Goal: Complete application form

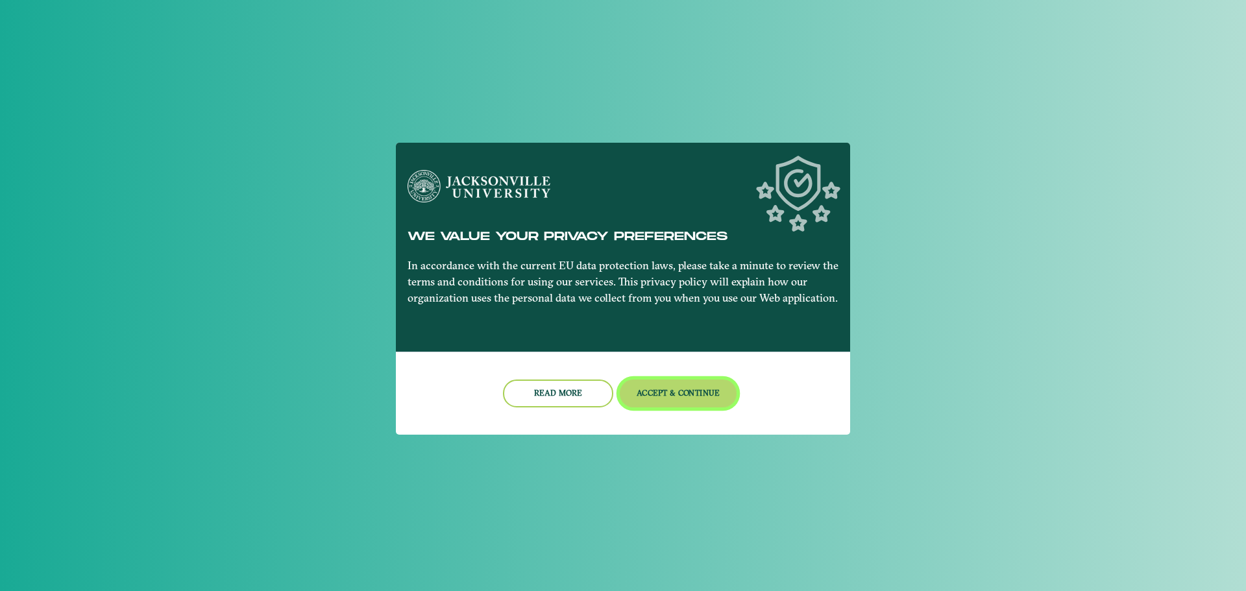
click at [658, 407] on button "Accept & Continue" at bounding box center [679, 394] width 118 height 28
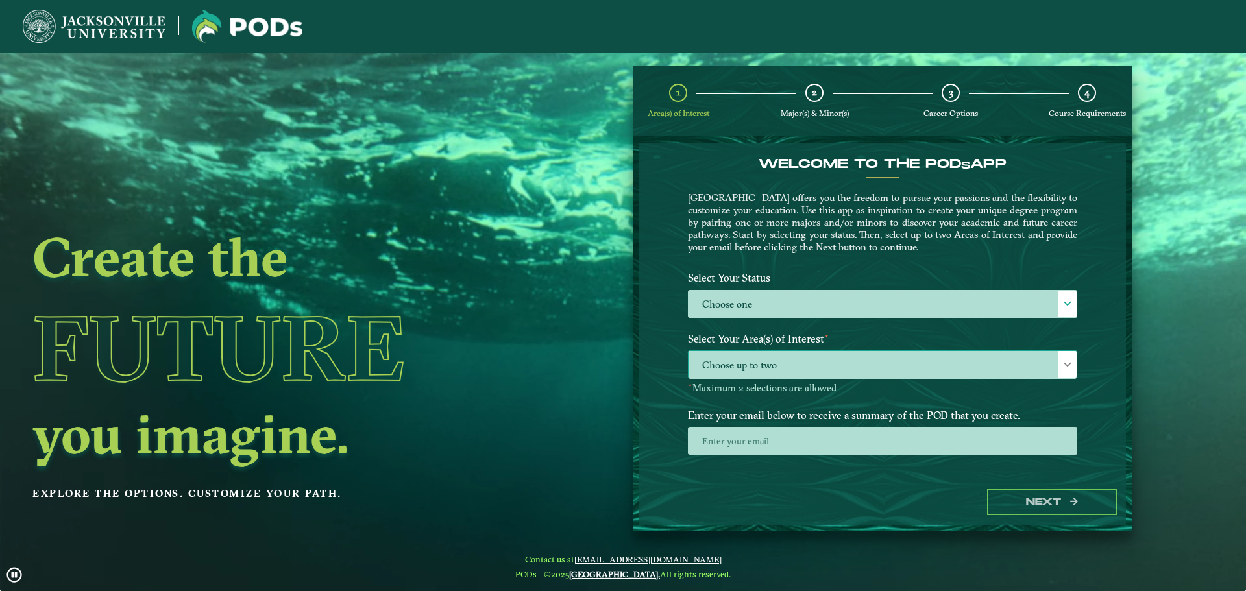
click at [993, 364] on span "Choose up to two" at bounding box center [883, 365] width 388 height 28
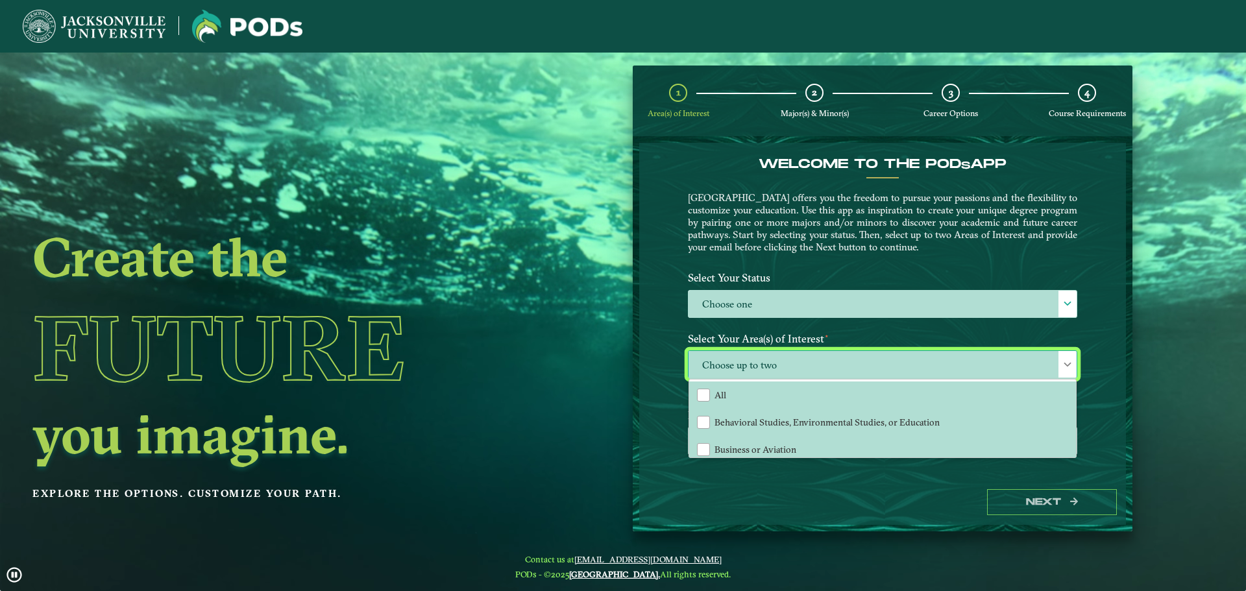
scroll to position [7, 60]
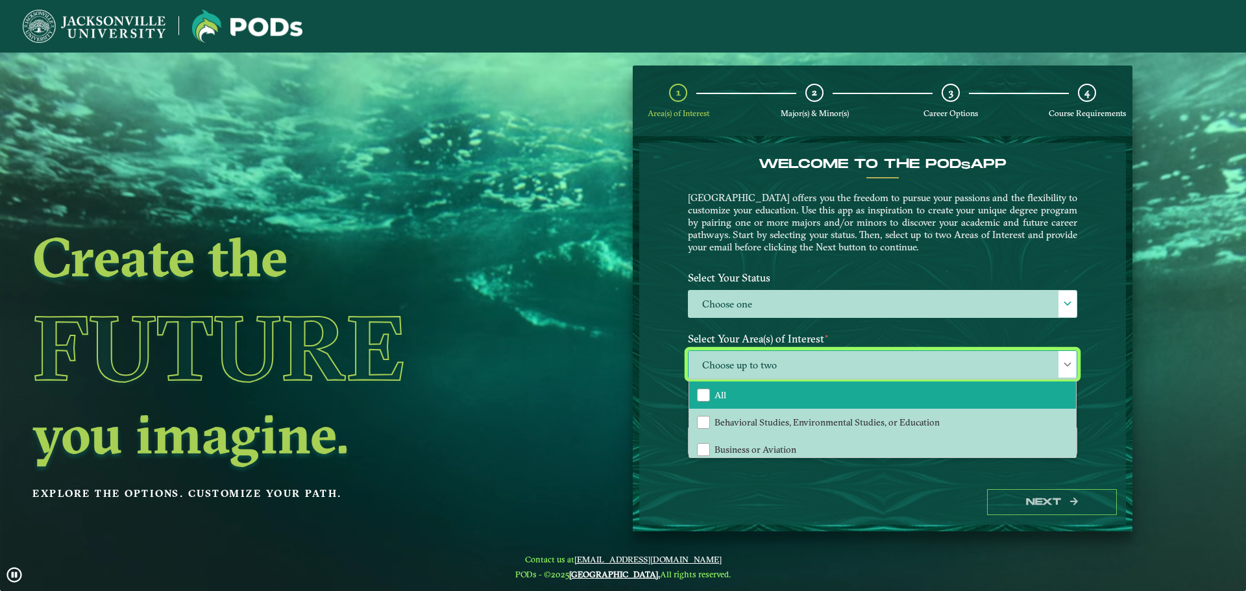
click at [909, 402] on li "All" at bounding box center [882, 395] width 387 height 27
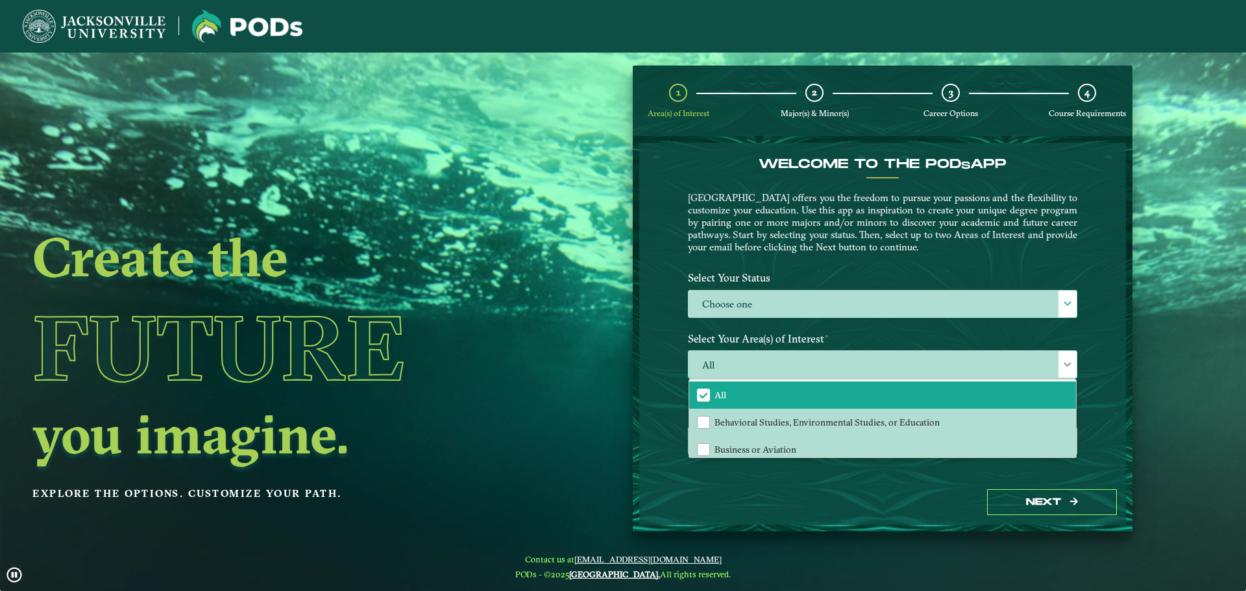
click at [1094, 400] on div "Welcome to the POD s app [GEOGRAPHIC_DATA] offers you the freedom to pursue you…" at bounding box center [882, 311] width 487 height 337
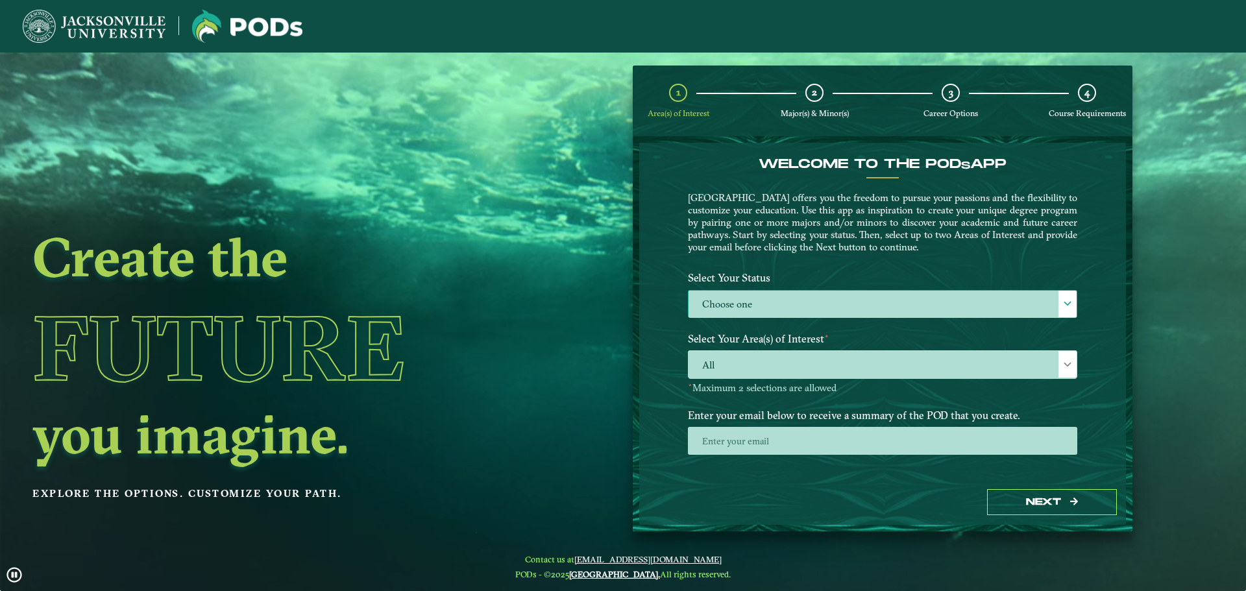
click at [946, 315] on label "Choose one" at bounding box center [883, 305] width 388 height 28
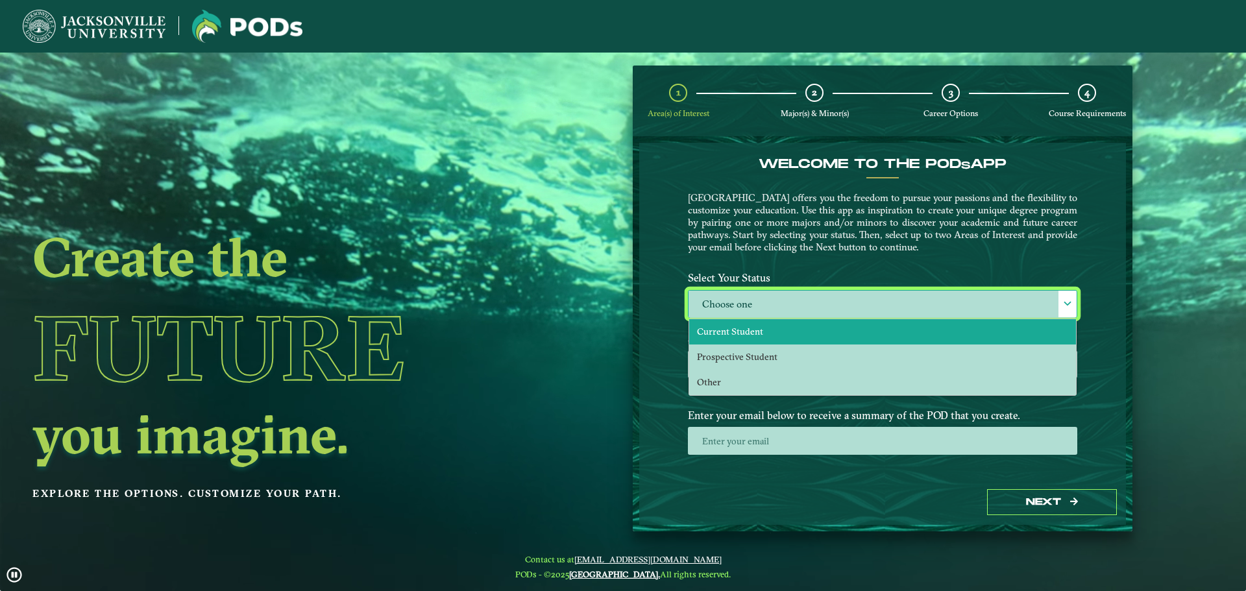
drag, startPoint x: 789, startPoint y: 327, endPoint x: 861, endPoint y: 357, distance: 78.3
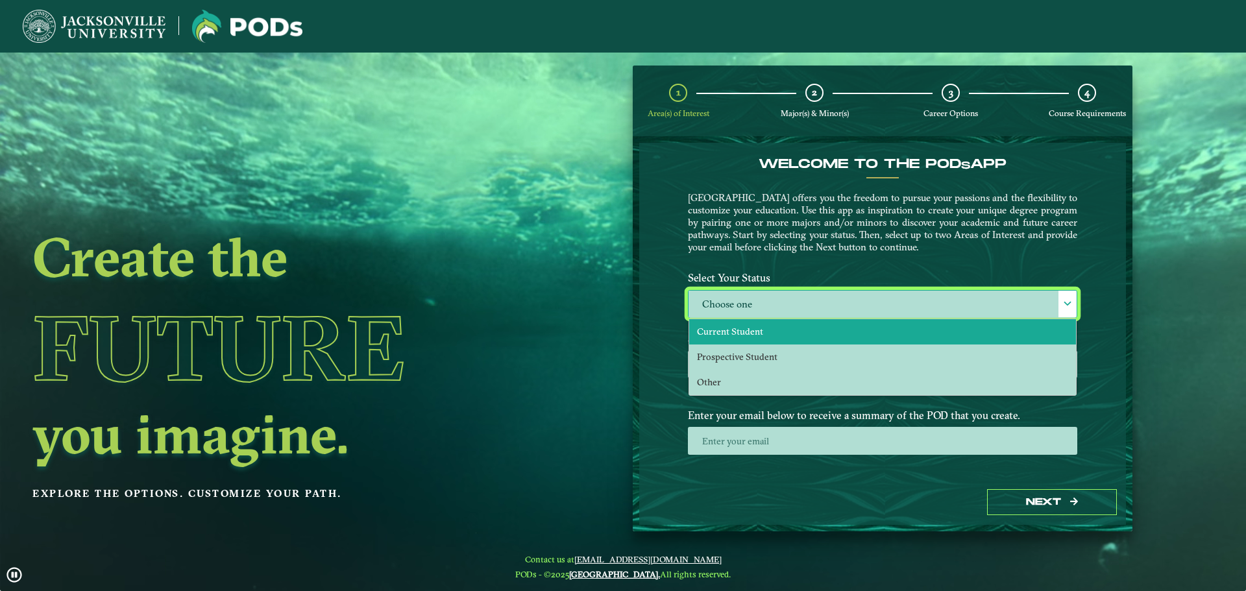
click at [789, 327] on li "Current Student" at bounding box center [882, 331] width 387 height 25
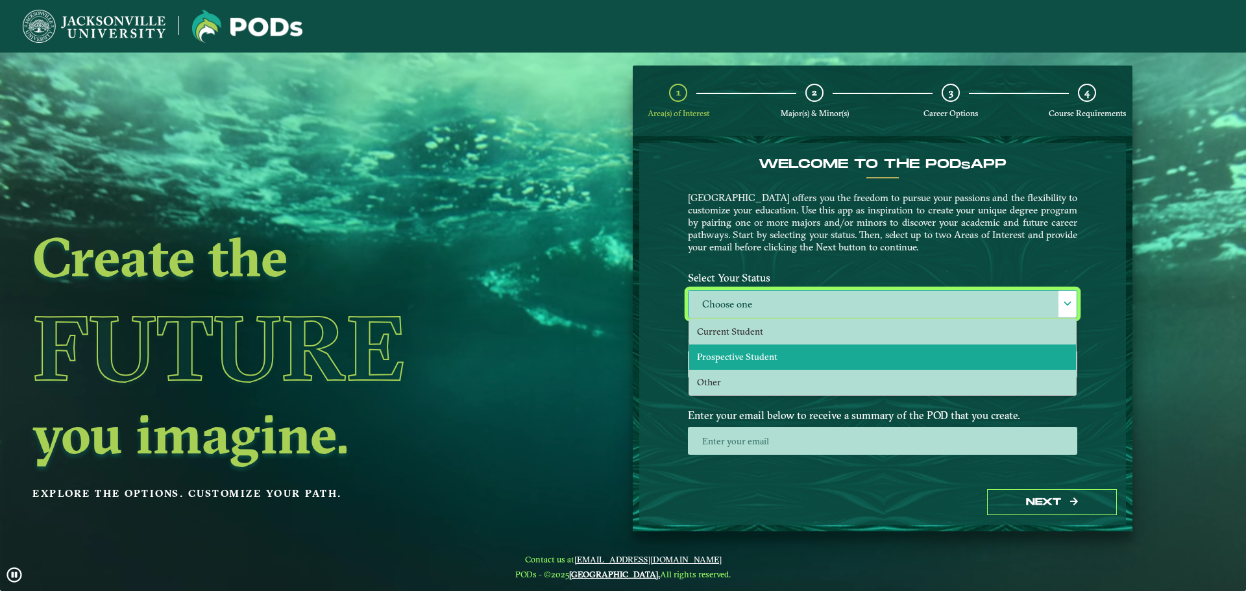
select select "[object Object]"
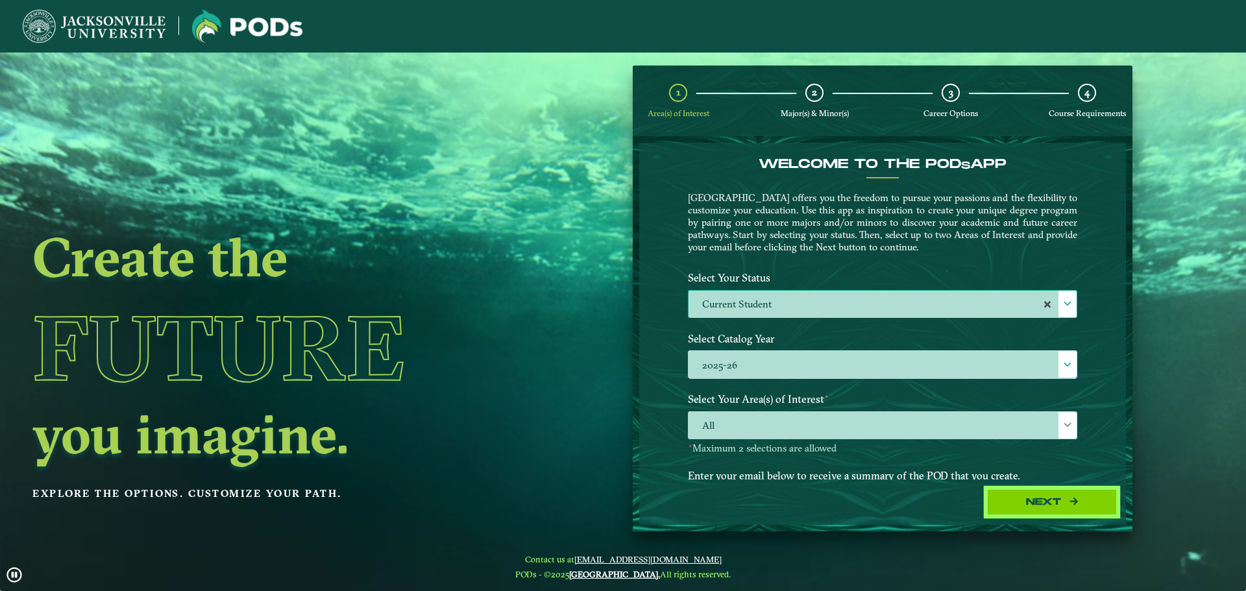
click at [1030, 498] on button "Next" at bounding box center [1052, 502] width 130 height 27
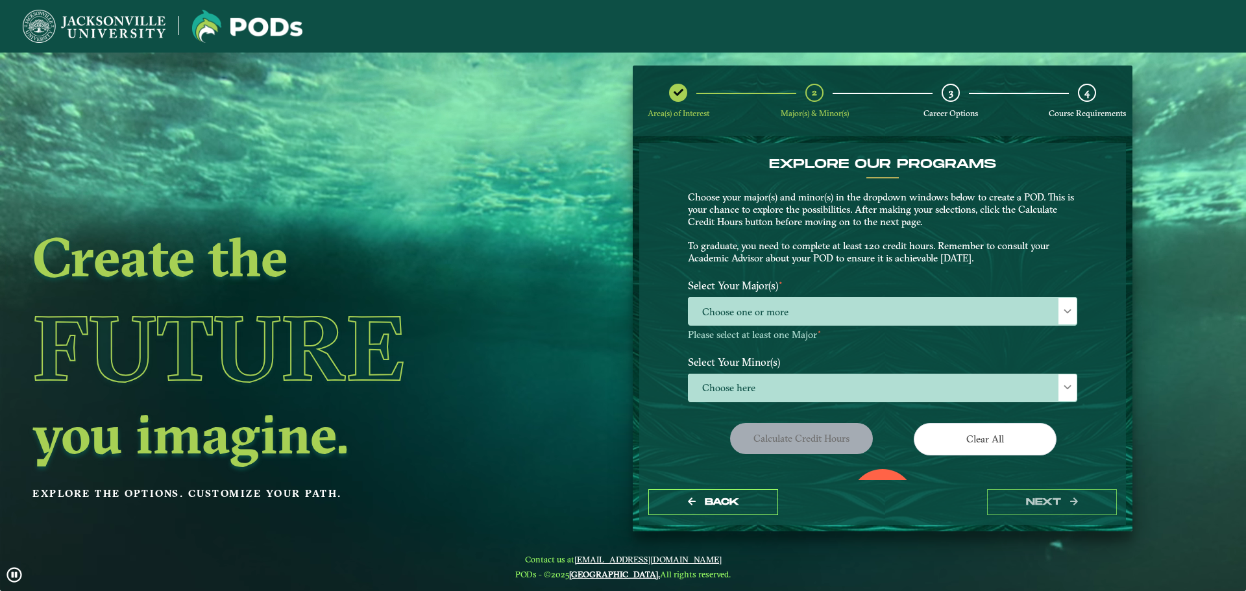
scroll to position [65, 0]
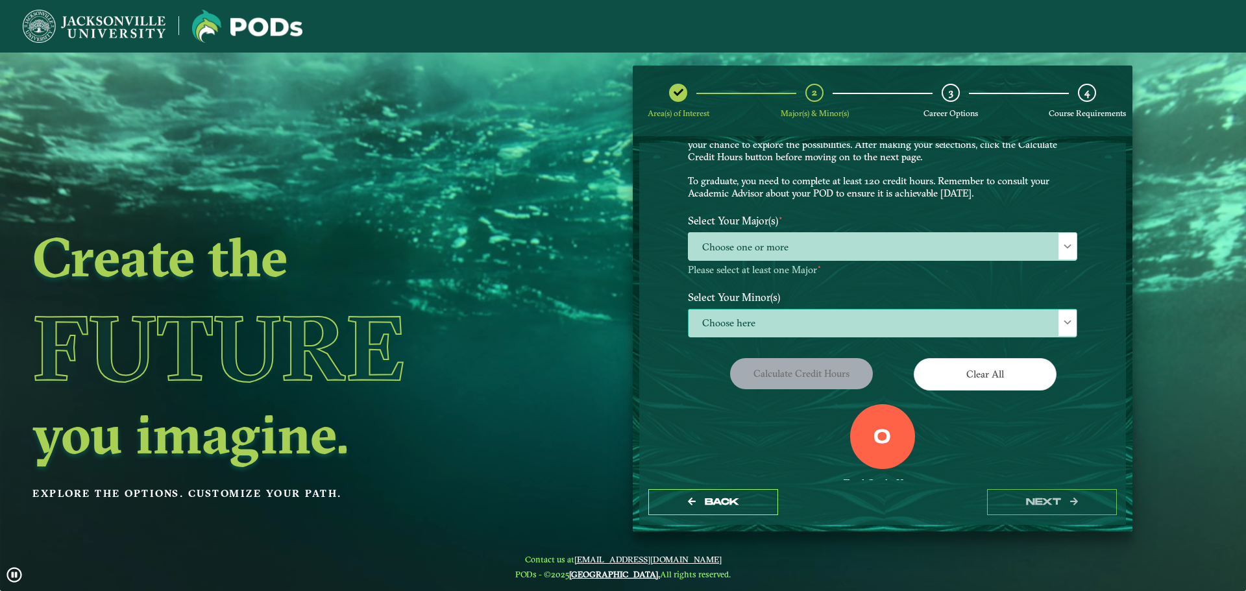
click at [825, 331] on span "Choose here" at bounding box center [883, 324] width 388 height 28
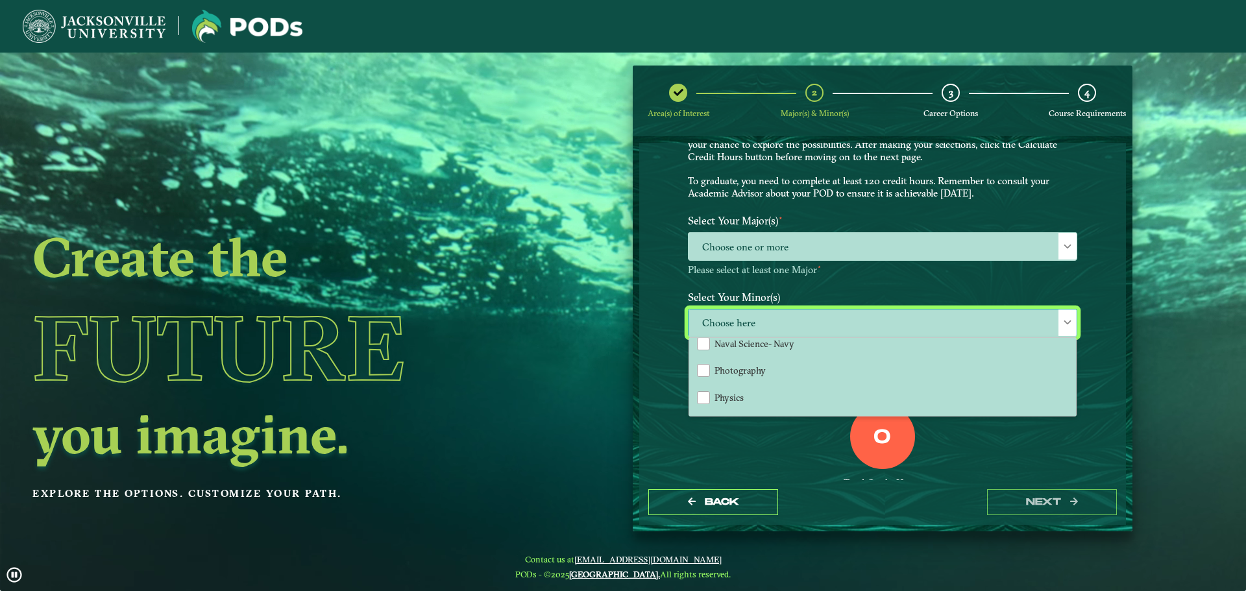
scroll to position [1104, 0]
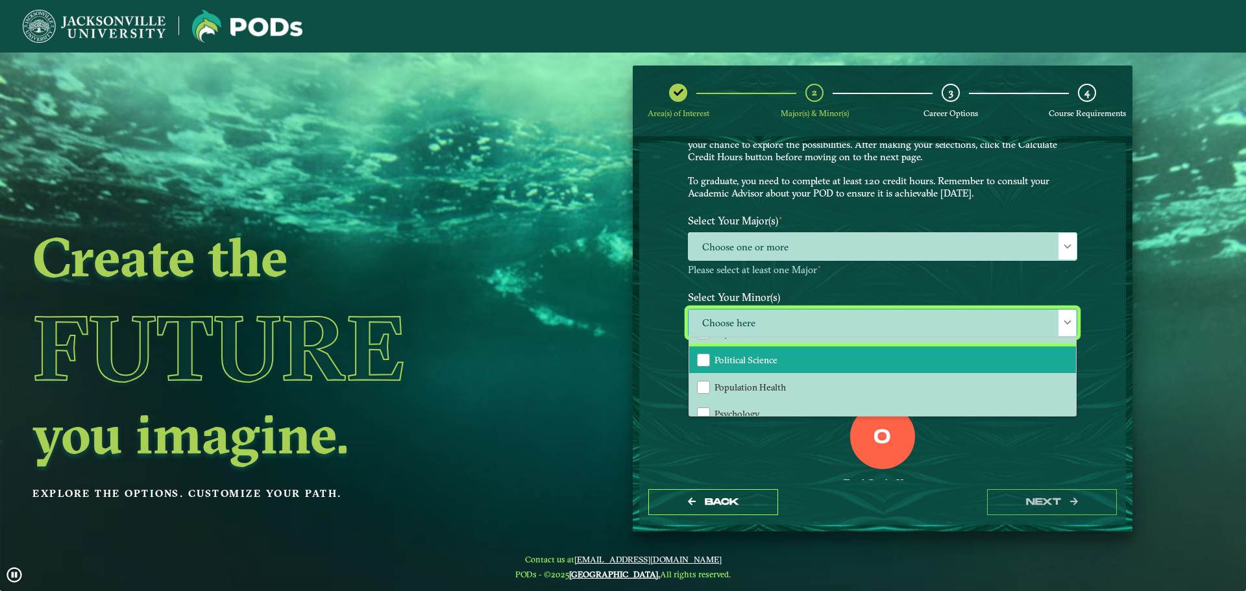
click at [782, 364] on li "Political Science" at bounding box center [882, 360] width 387 height 27
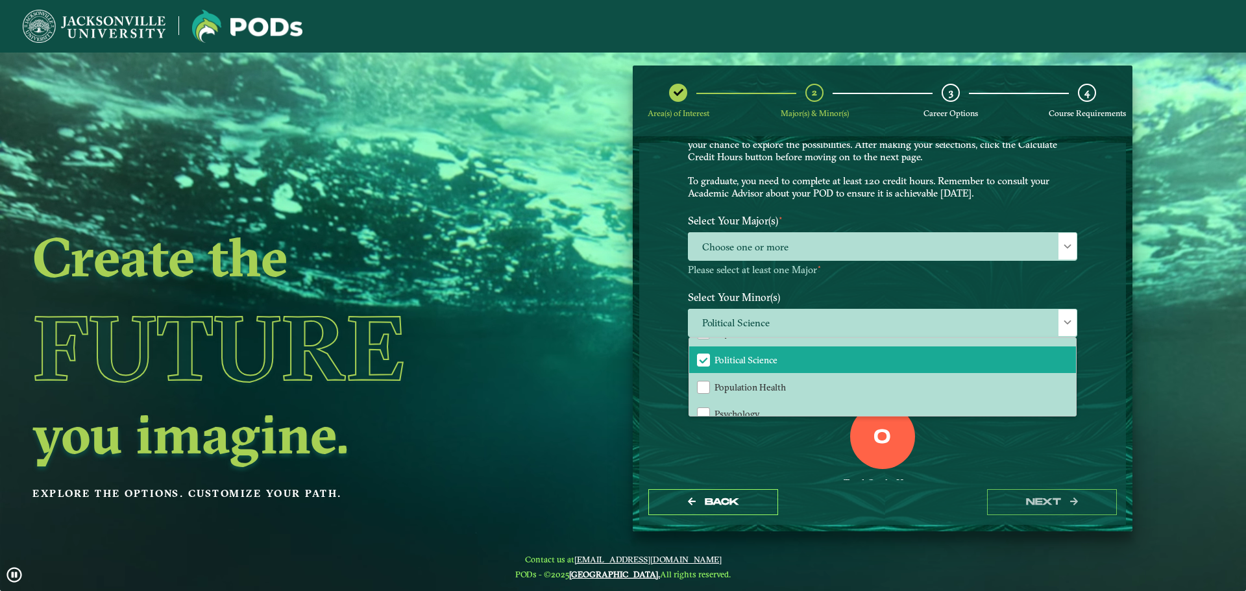
click at [1051, 283] on div "Select Your Major(s) ⋆ Choose one or more Please select at least one Major ⋆" at bounding box center [882, 247] width 409 height 77
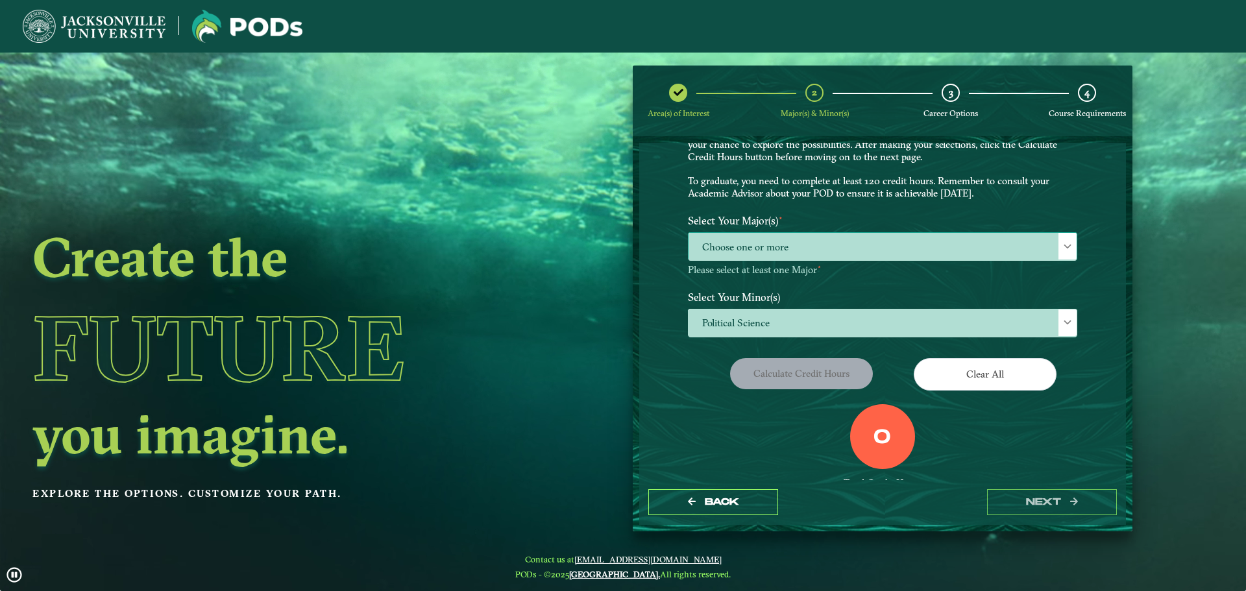
click at [1072, 239] on div at bounding box center [1068, 246] width 18 height 27
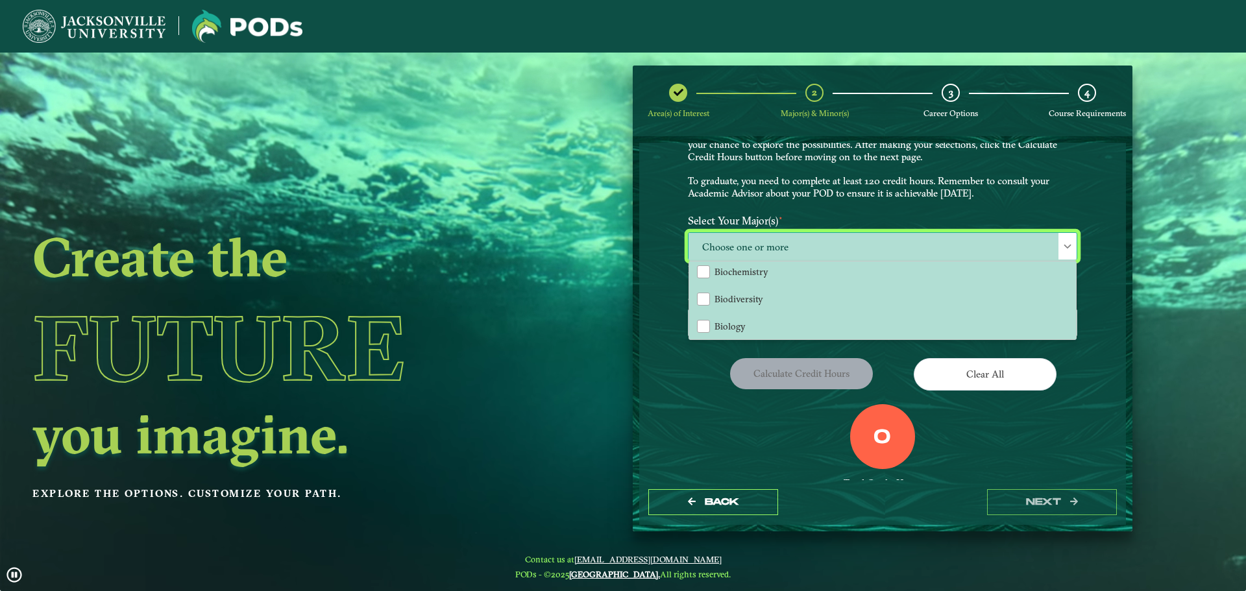
scroll to position [325, 0]
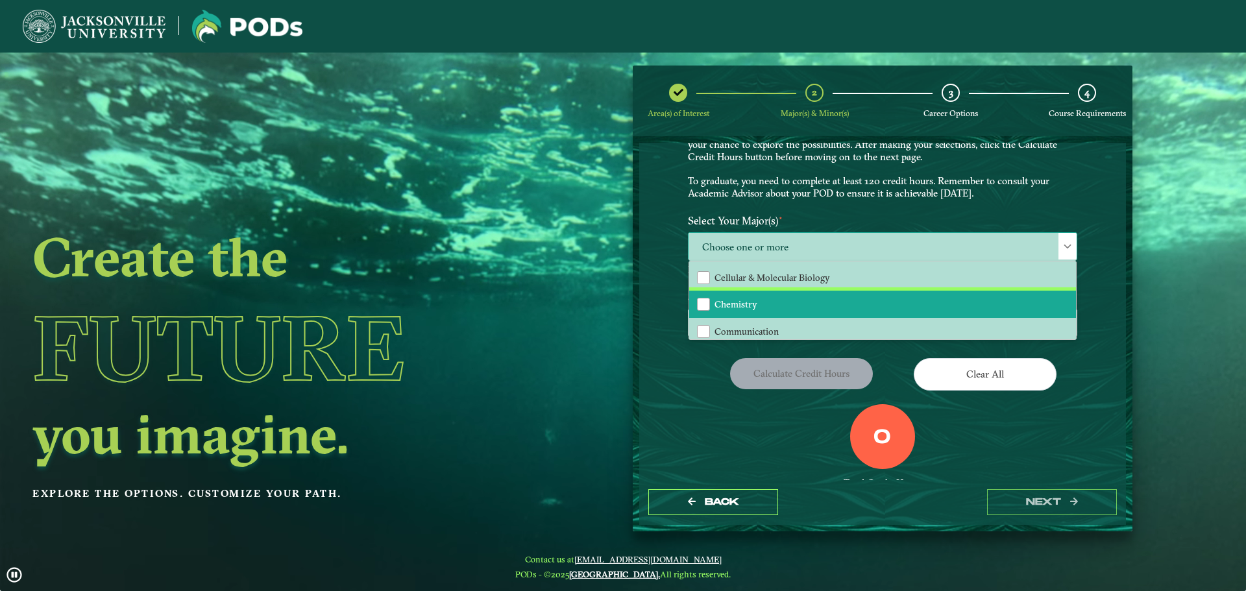
click at [730, 303] on span "Chemistry" at bounding box center [736, 305] width 43 height 12
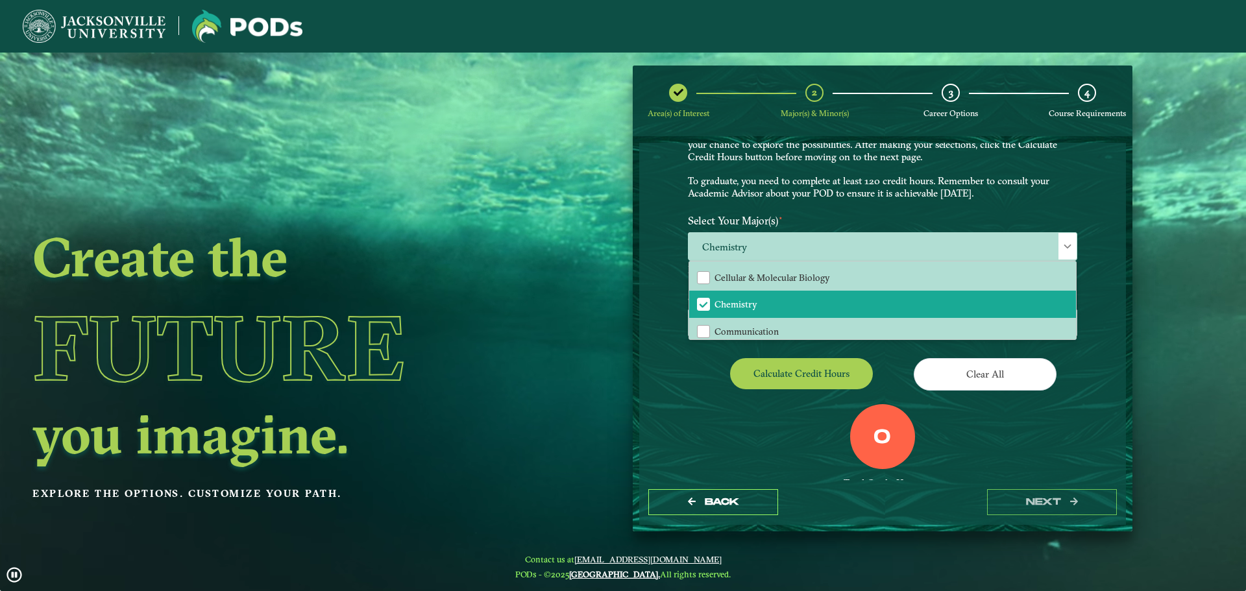
click at [1045, 429] on div "0 Total Credit Hours" at bounding box center [882, 459] width 409 height 110
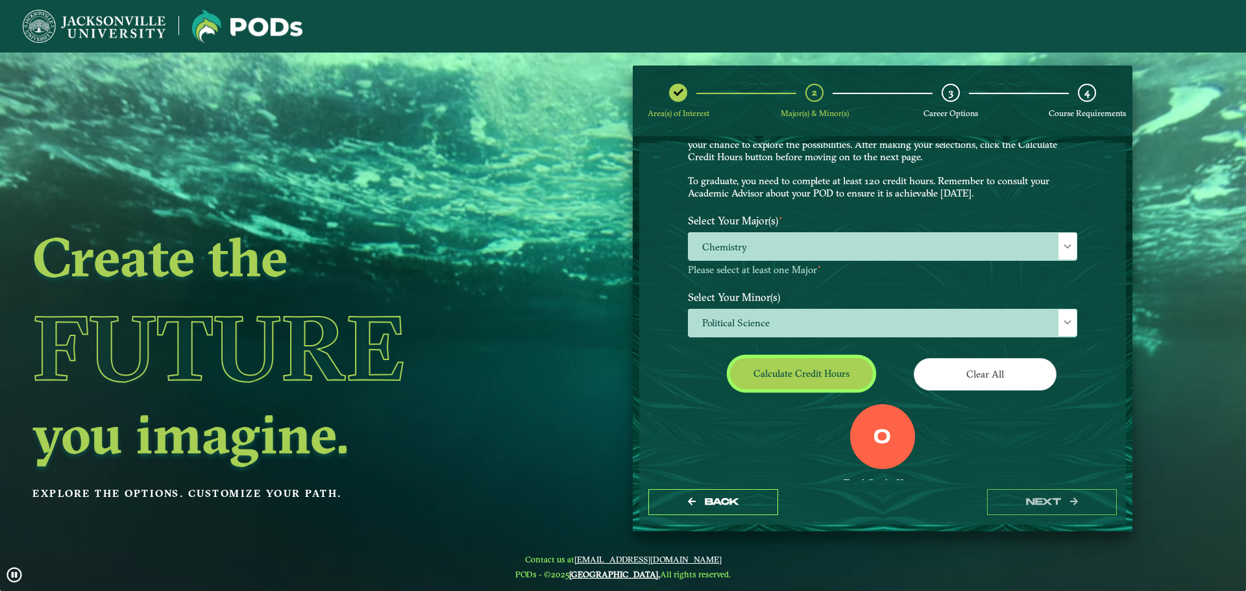
click at [806, 363] on button "Calculate credit hours" at bounding box center [801, 373] width 143 height 31
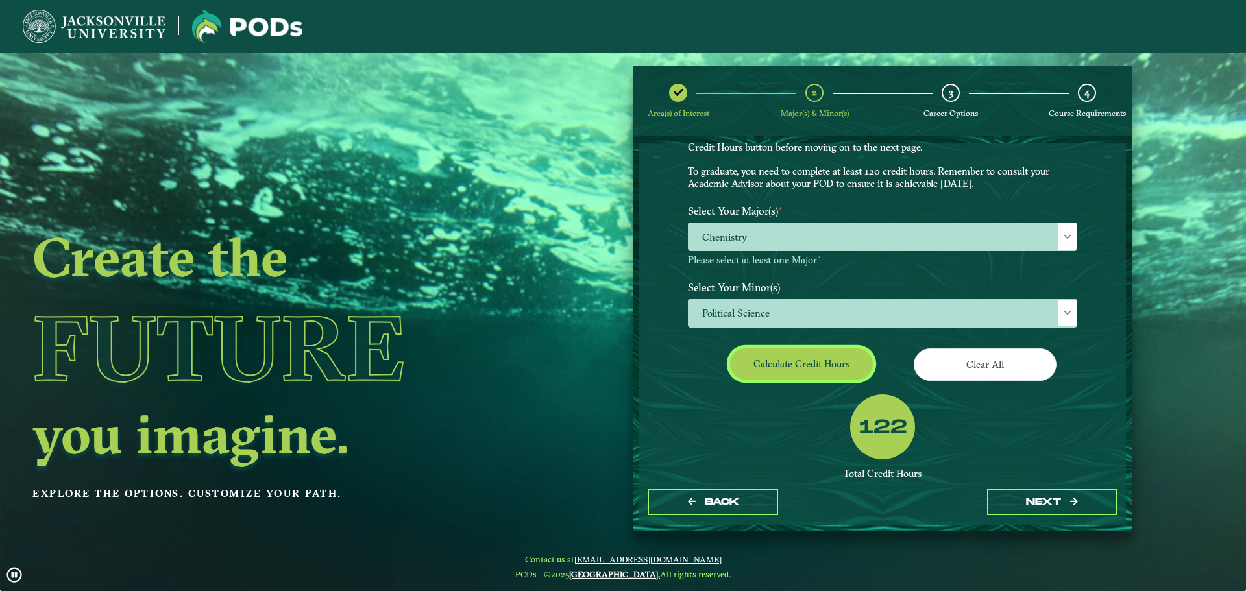
scroll to position [160, 0]
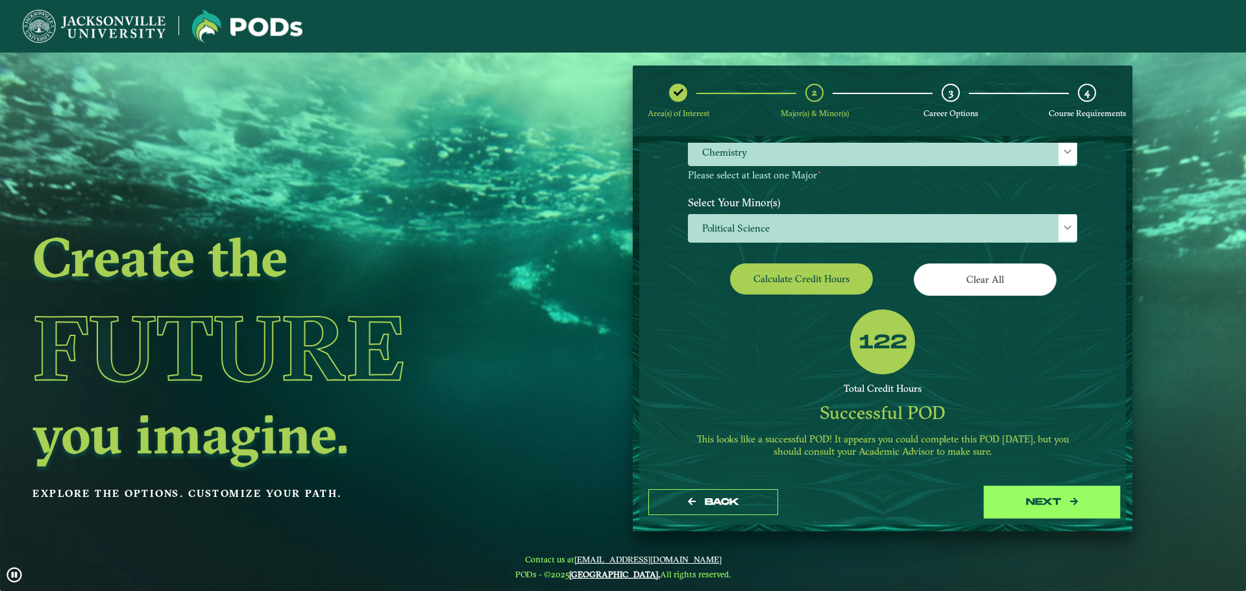
click at [1067, 511] on button "next" at bounding box center [1052, 502] width 130 height 27
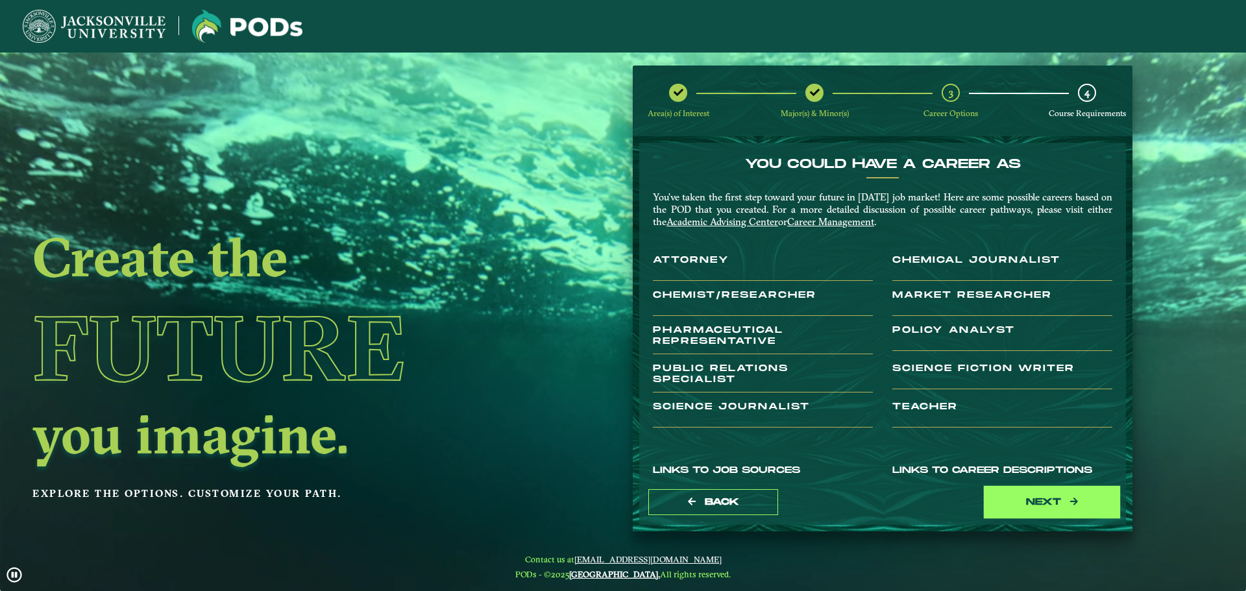
click at [1067, 511] on button "next" at bounding box center [1052, 502] width 130 height 27
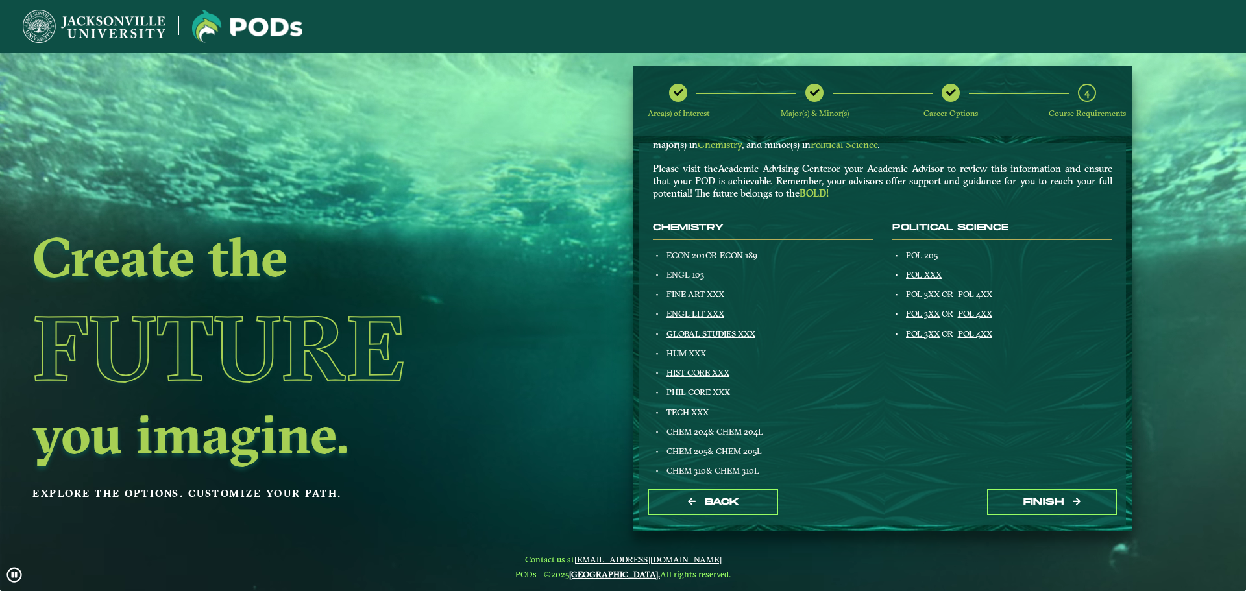
scroll to position [130, 0]
